Goal: Transaction & Acquisition: Purchase product/service

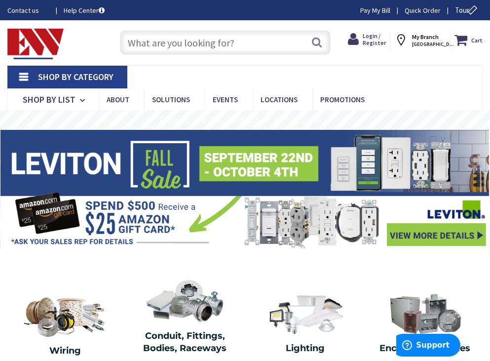
drag, startPoint x: 190, startPoint y: 49, endPoint x: 187, endPoint y: 43, distance: 6.6
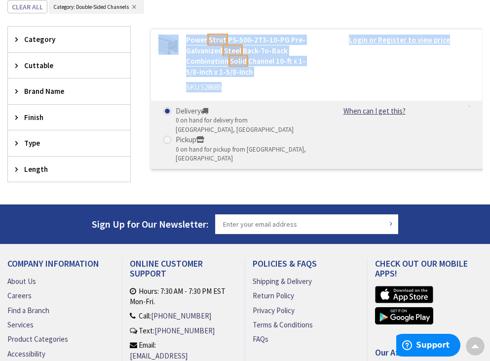
click at [337, 98] on div "Power Strut PS-500-2T3-10-PG Pre-Galvanized Steel Back-To-Back Combination Soli…" at bounding box center [317, 98] width 332 height 139
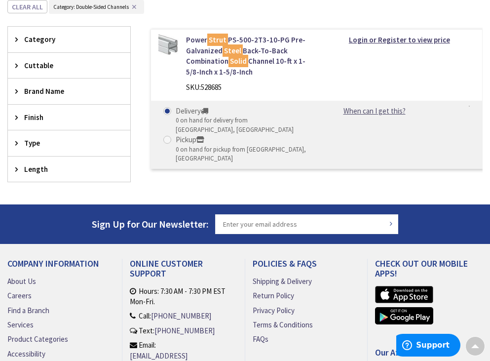
click at [358, 110] on link "When can I get this?" at bounding box center [375, 111] width 62 height 10
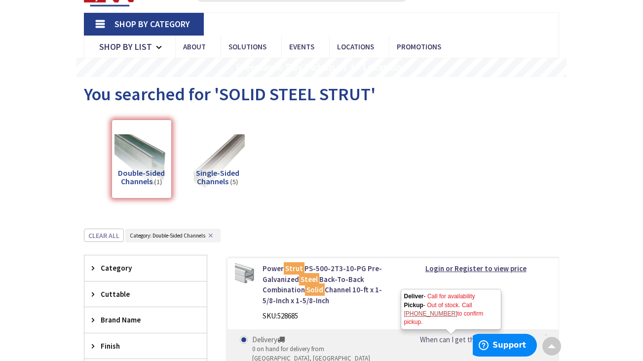
scroll to position [30, 0]
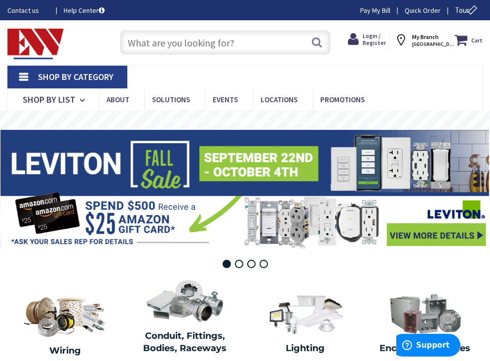
click at [182, 43] on input "text" at bounding box center [225, 42] width 211 height 25
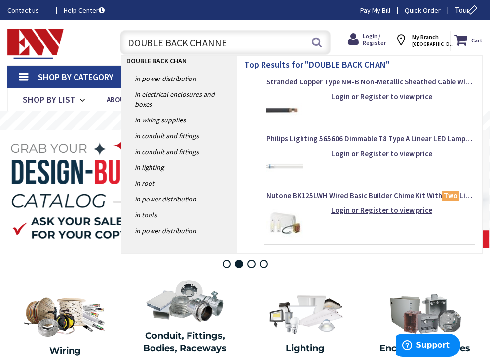
type input "DOUBLE BACK CHANNEL"
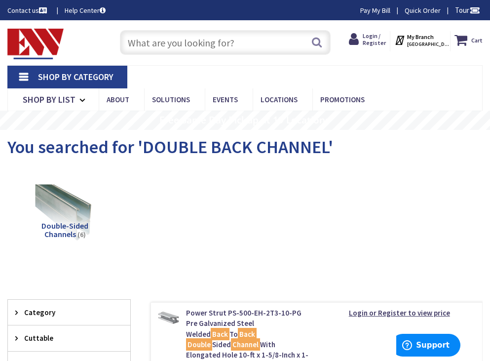
click at [79, 218] on img at bounding box center [66, 215] width 60 height 60
